Goal: Find specific page/section: Find specific page/section

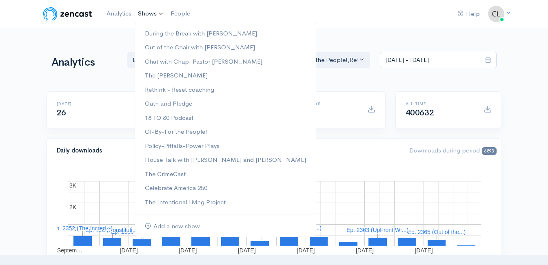
click at [159, 19] on link "Shows" at bounding box center [151, 14] width 33 height 18
click at [158, 88] on link "Rethink - Reset coaching" at bounding box center [225, 90] width 181 height 14
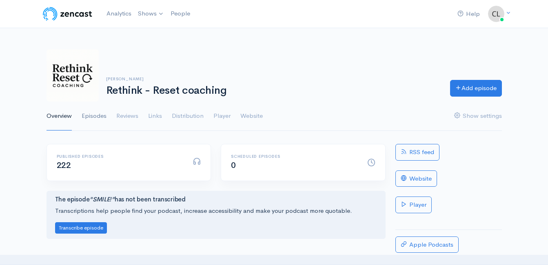
click at [92, 114] on link "Episodes" at bounding box center [94, 116] width 25 height 29
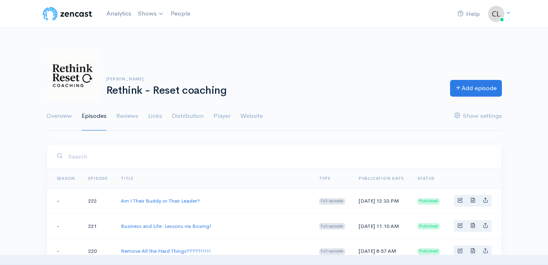
click at [191, 162] on input "search" at bounding box center [280, 156] width 424 height 17
type input "4"
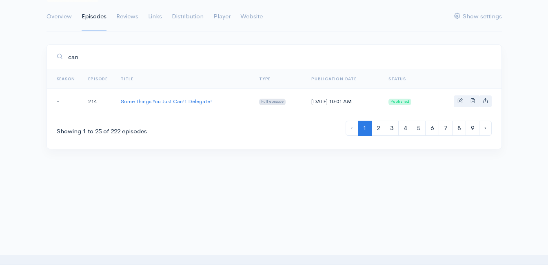
scroll to position [100, 0]
type input "c"
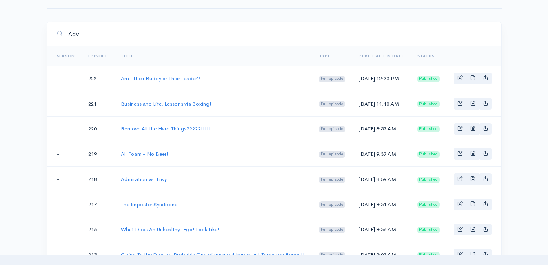
scroll to position [75, 0]
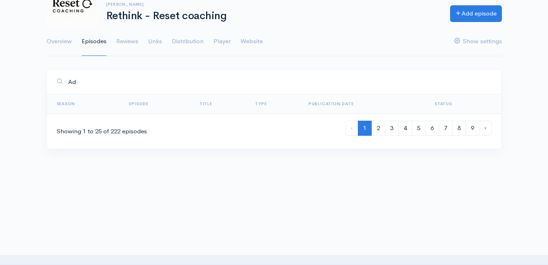
type input "A"
type input "f"
type input "g"
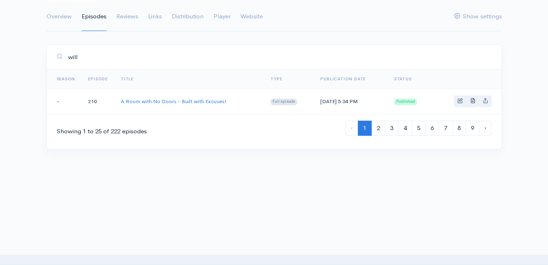
scroll to position [75, 0]
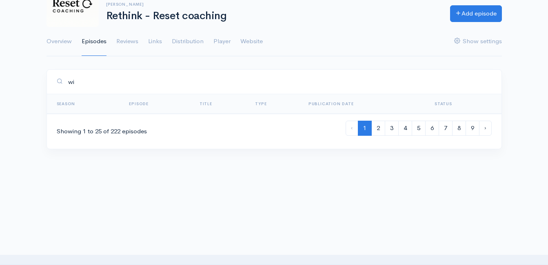
type input "w"
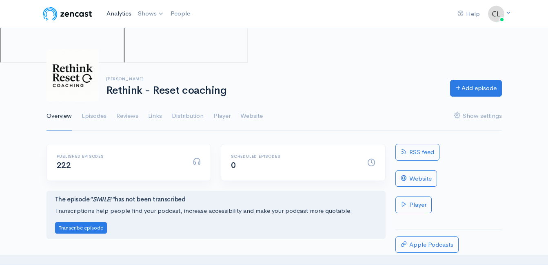
click at [117, 13] on link "Analytics" at bounding box center [118, 14] width 31 height 18
